Goal: Find specific page/section: Find specific page/section

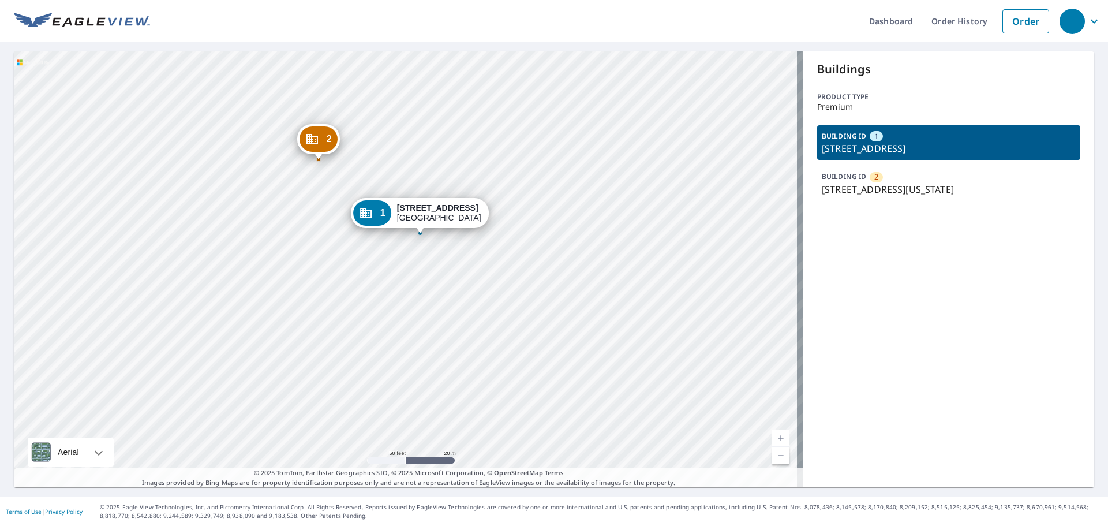
click at [920, 182] on p "[STREET_ADDRESS][US_STATE]" at bounding box center [949, 189] width 254 height 14
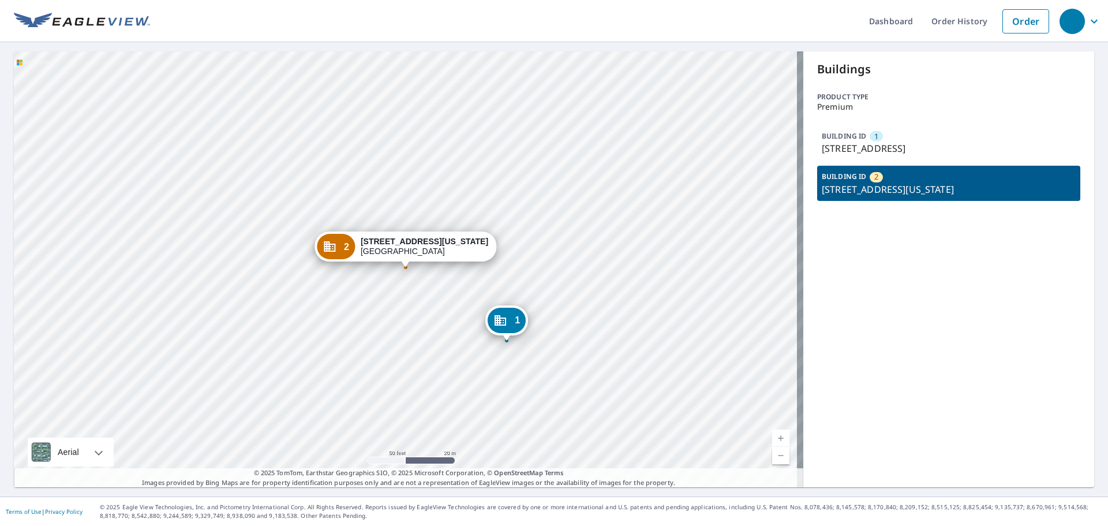
click at [921, 143] on p "[STREET_ADDRESS]" at bounding box center [949, 148] width 254 height 14
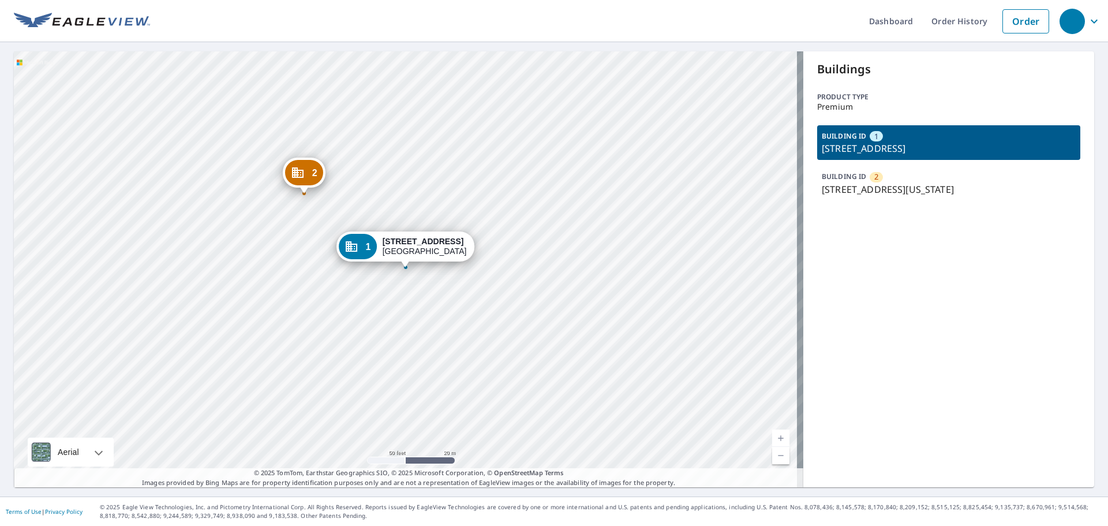
click at [906, 188] on p "[STREET_ADDRESS][US_STATE]" at bounding box center [949, 189] width 254 height 14
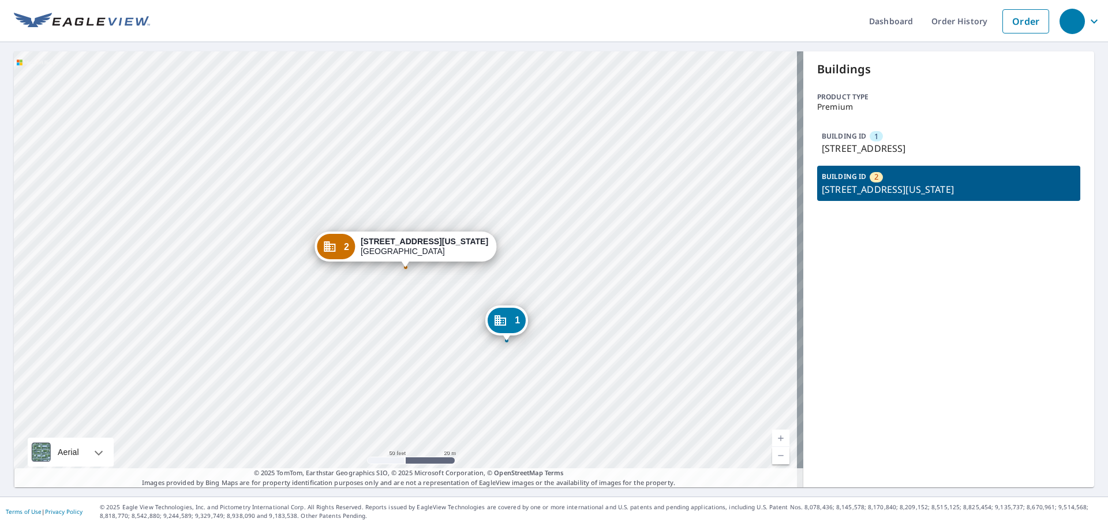
click at [913, 142] on p "[STREET_ADDRESS]" at bounding box center [949, 148] width 254 height 14
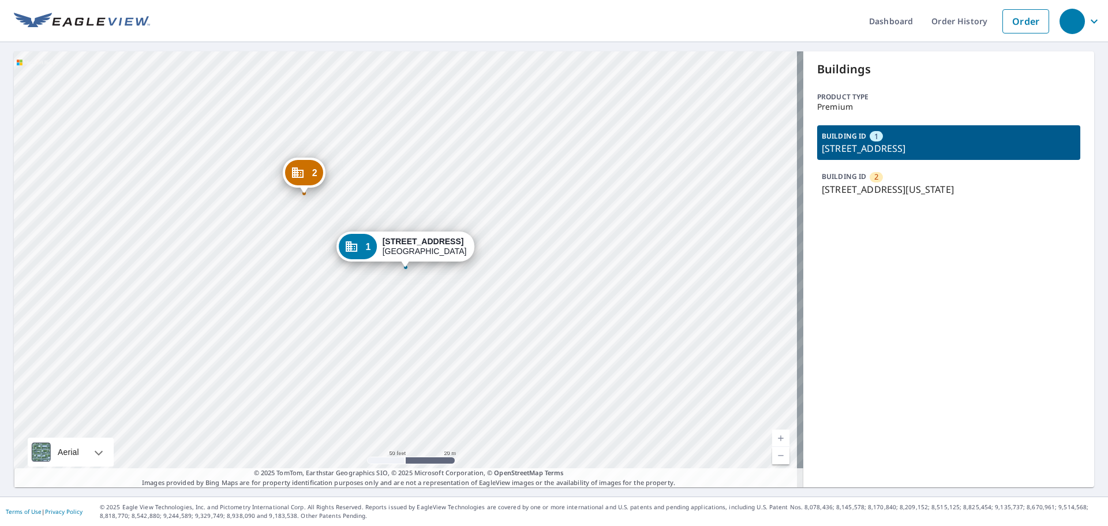
click at [907, 190] on p "[STREET_ADDRESS][US_STATE]" at bounding box center [949, 189] width 254 height 14
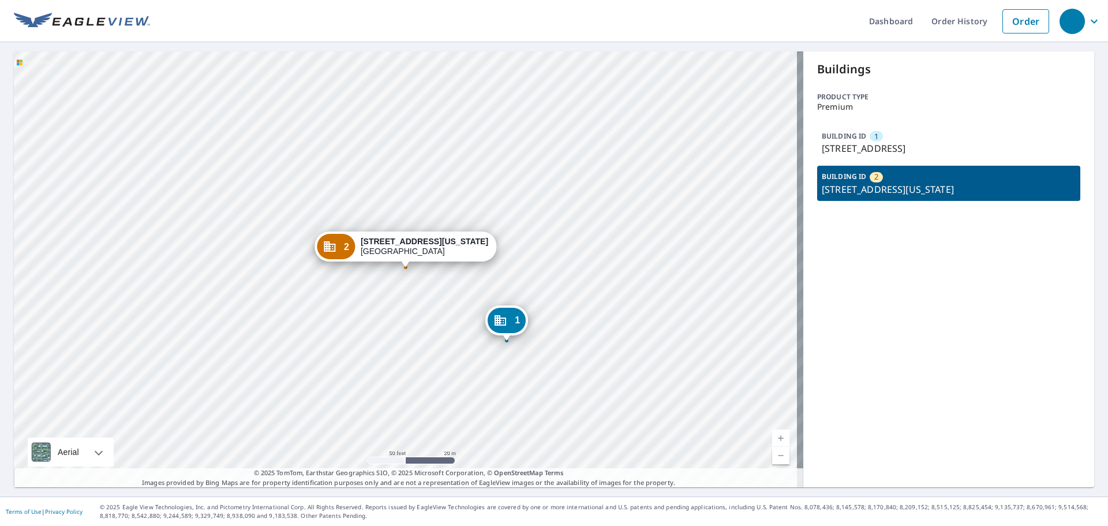
click at [905, 151] on p "[STREET_ADDRESS]" at bounding box center [949, 148] width 254 height 14
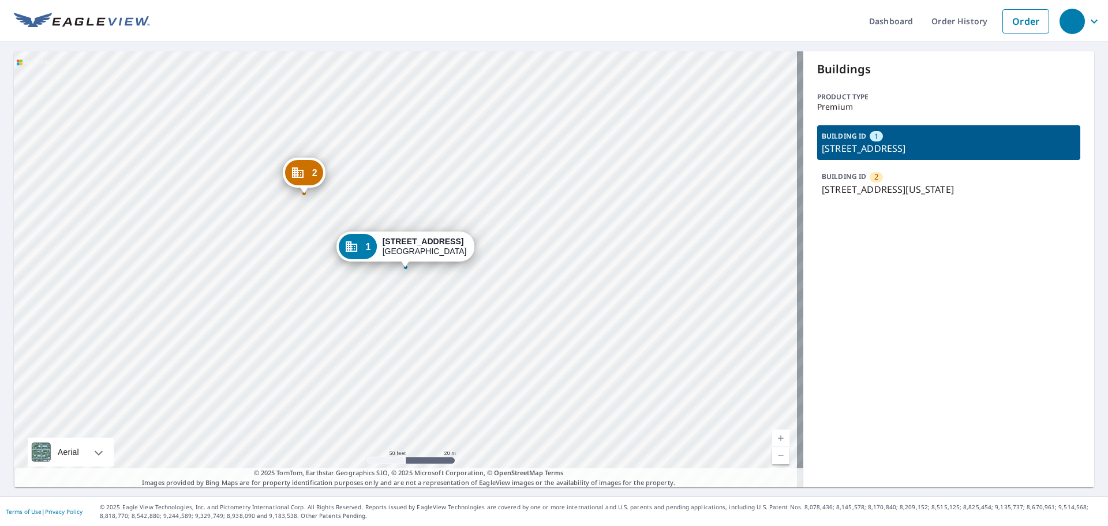
click at [906, 186] on p "[STREET_ADDRESS][US_STATE]" at bounding box center [949, 189] width 254 height 14
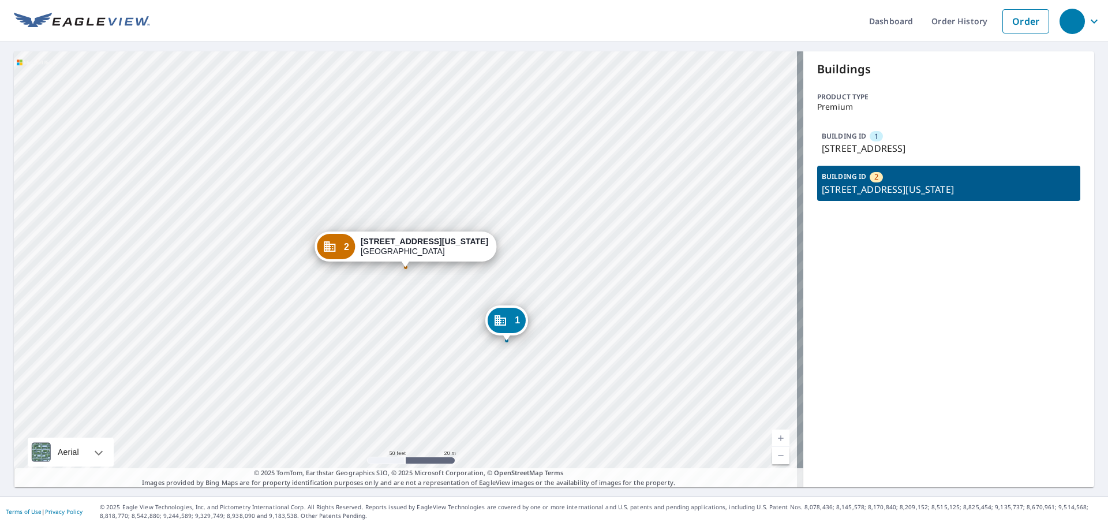
click at [907, 156] on div "BUILDING ID 1 [STREET_ADDRESS]" at bounding box center [948, 142] width 263 height 35
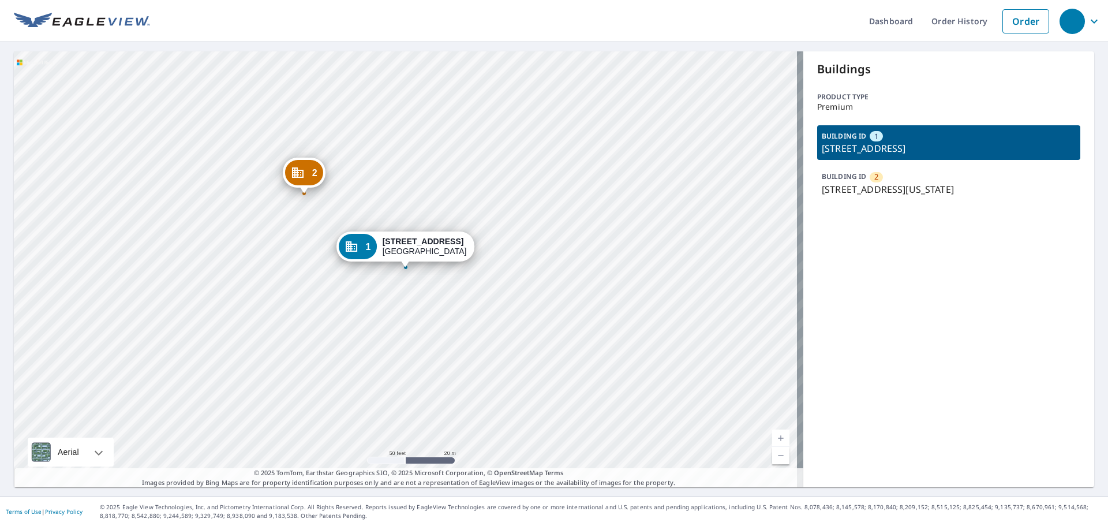
click at [910, 189] on p "[STREET_ADDRESS][US_STATE]" at bounding box center [949, 189] width 254 height 14
